Goal: Complete application form

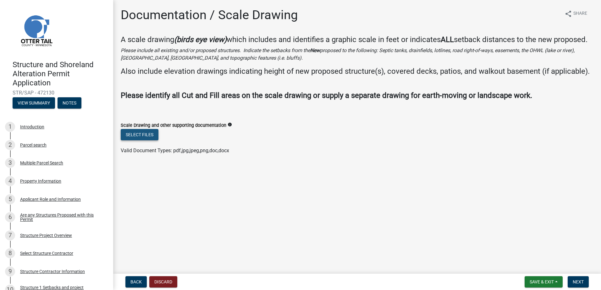
click at [137, 141] on button "Select files" at bounding box center [140, 134] width 38 height 11
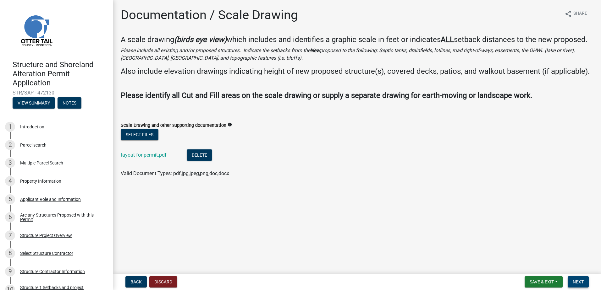
click at [586, 283] on button "Next" at bounding box center [578, 282] width 21 height 11
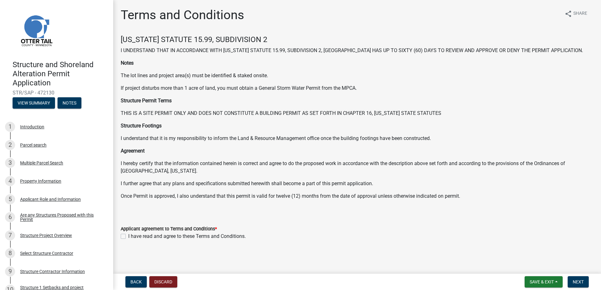
click at [128, 237] on label "I have read and agree to these Terms and Conditions." at bounding box center [187, 237] width 118 height 8
click at [128, 237] on input "I have read and agree to these Terms and Conditions." at bounding box center [130, 235] width 4 height 4
checkbox input "true"
click at [577, 281] on span "Next" at bounding box center [578, 282] width 11 height 5
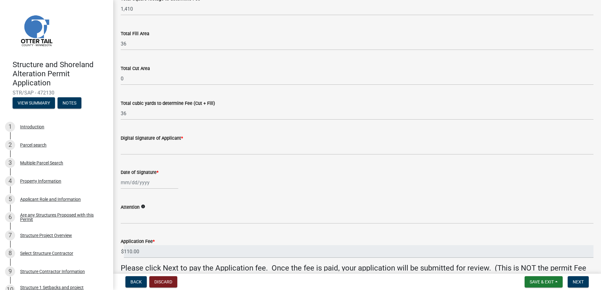
scroll to position [63, 0]
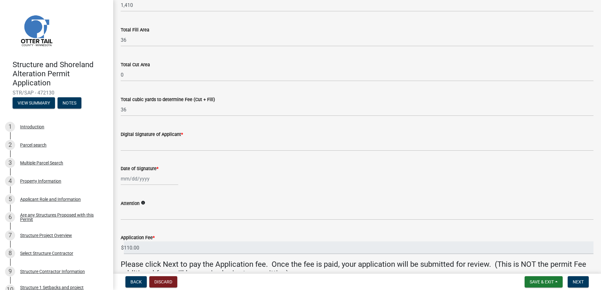
click at [184, 135] on div "Digital Signature of Applicant *" at bounding box center [357, 135] width 473 height 8
click at [162, 136] on label "Digital Signature of Applicant *" at bounding box center [152, 135] width 62 height 4
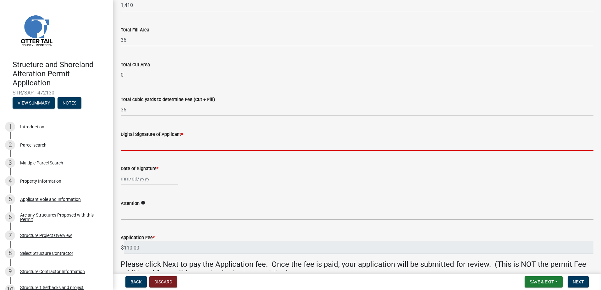
click at [162, 138] on input "Digital Signature of Applicant *" at bounding box center [357, 144] width 473 height 13
click at [148, 144] on input "Digital Signature of Applicant *" at bounding box center [357, 144] width 473 height 13
type input "[PERSON_NAME]"
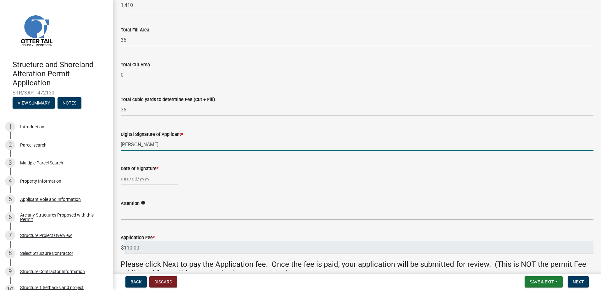
scroll to position [94, 0]
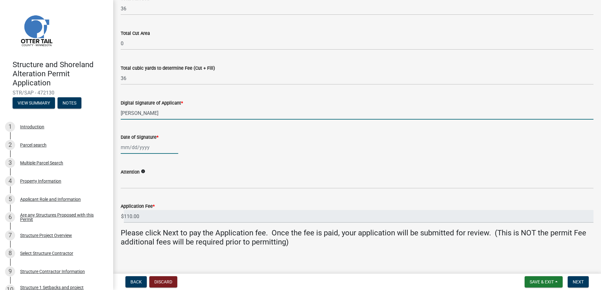
click at [144, 149] on div at bounding box center [150, 147] width 58 height 13
select select "9"
select select "2025"
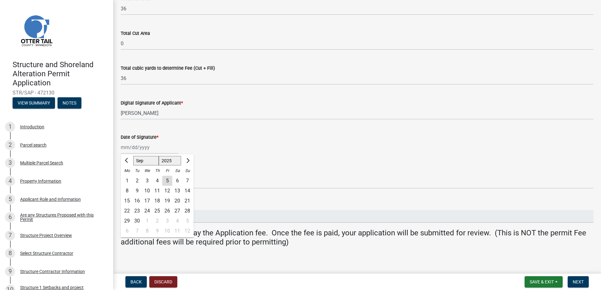
click at [169, 183] on div "5" at bounding box center [167, 181] width 10 height 10
type input "[DATE]"
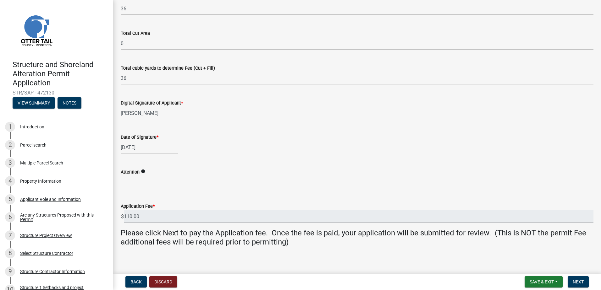
scroll to position [99, 0]
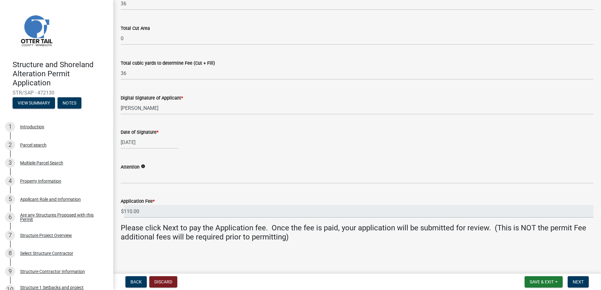
click at [150, 201] on label "Application Fee *" at bounding box center [138, 202] width 34 height 4
click at [150, 205] on input "110.00" at bounding box center [359, 211] width 470 height 13
click at [154, 211] on input "110.00" at bounding box center [359, 211] width 470 height 13
click at [580, 282] on span "Next" at bounding box center [578, 282] width 11 height 5
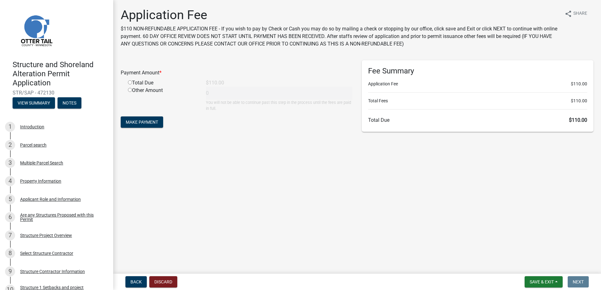
click at [129, 83] on input "radio" at bounding box center [130, 82] width 4 height 4
radio input "true"
type input "110"
click at [154, 121] on span "Make Payment" at bounding box center [142, 122] width 32 height 5
